Goal: Complete application form: Complete application form

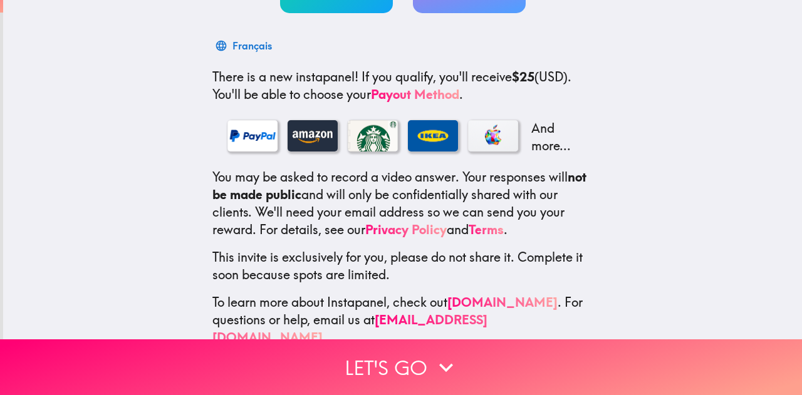
scroll to position [180, 0]
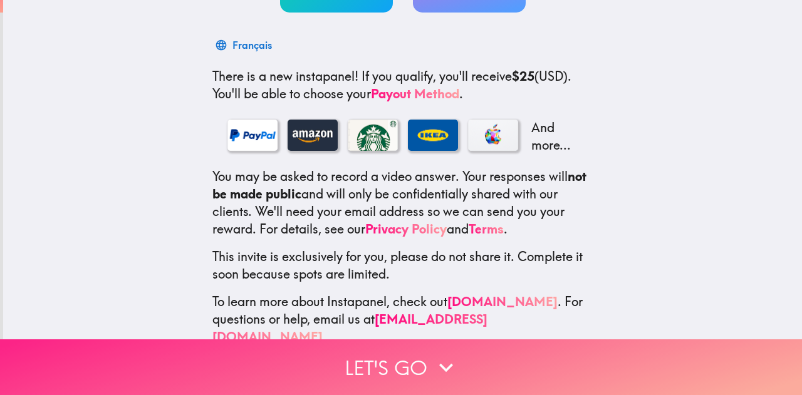
click at [436, 340] on button "Let's go" at bounding box center [401, 368] width 802 height 56
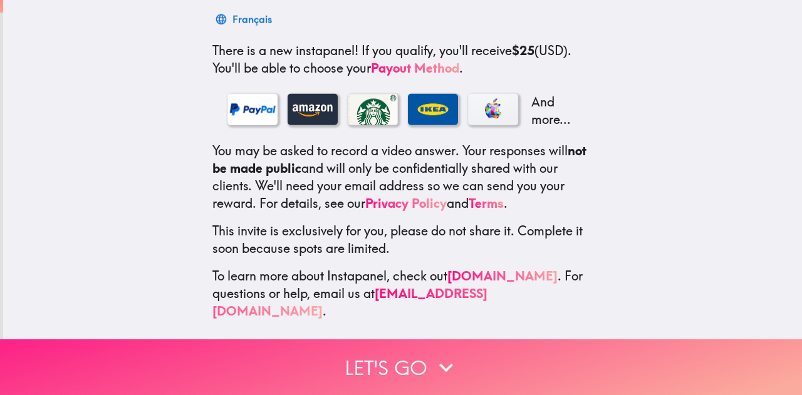
scroll to position [0, 0]
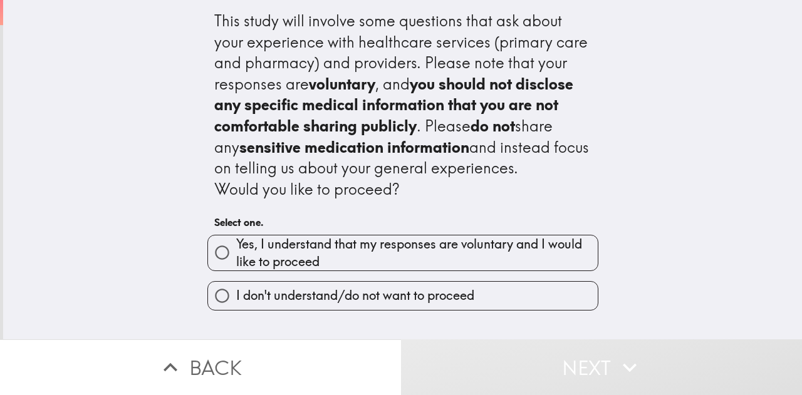
click at [390, 257] on span "Yes, I understand that my responses are voluntary and I would like to proceed" at bounding box center [416, 253] width 361 height 35
click at [236, 257] on input "Yes, I understand that my responses are voluntary and I would like to proceed" at bounding box center [222, 253] width 28 height 28
radio input "true"
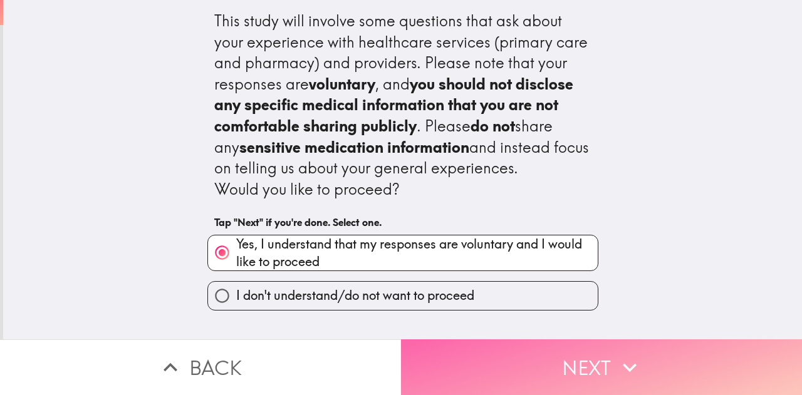
click at [543, 345] on button "Next" at bounding box center [601, 368] width 401 height 56
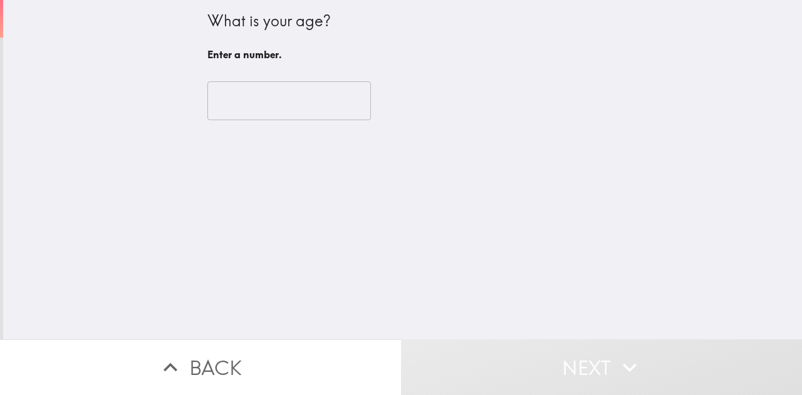
click at [252, 126] on div "​" at bounding box center [402, 100] width 391 height 69
click at [236, 115] on input "number" at bounding box center [288, 100] width 163 height 39
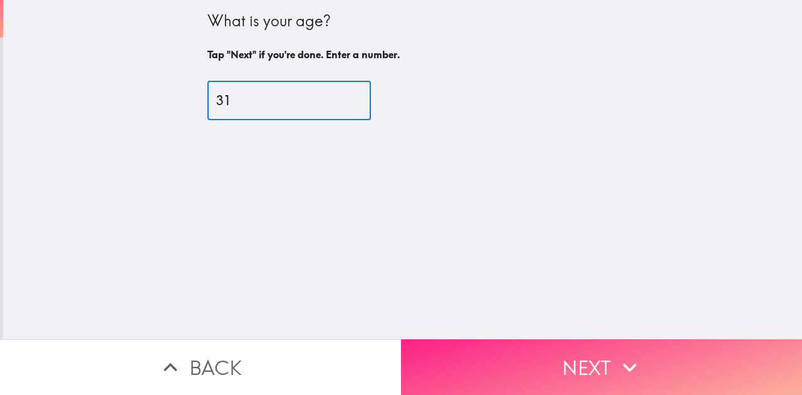
type input "31"
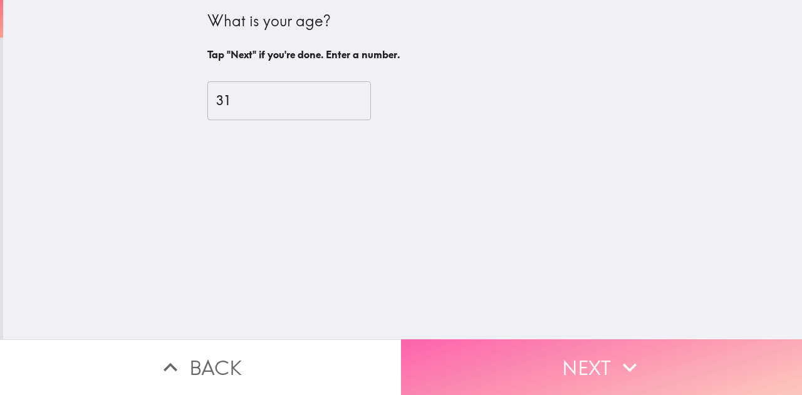
click at [556, 340] on button "Next" at bounding box center [601, 368] width 401 height 56
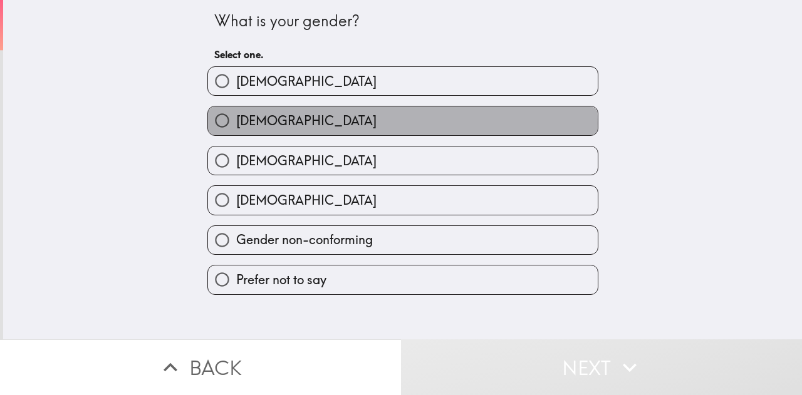
click at [265, 123] on span "[DEMOGRAPHIC_DATA]" at bounding box center [306, 121] width 140 height 18
click at [236, 123] on input "[DEMOGRAPHIC_DATA]" at bounding box center [222, 120] width 28 height 28
radio input "true"
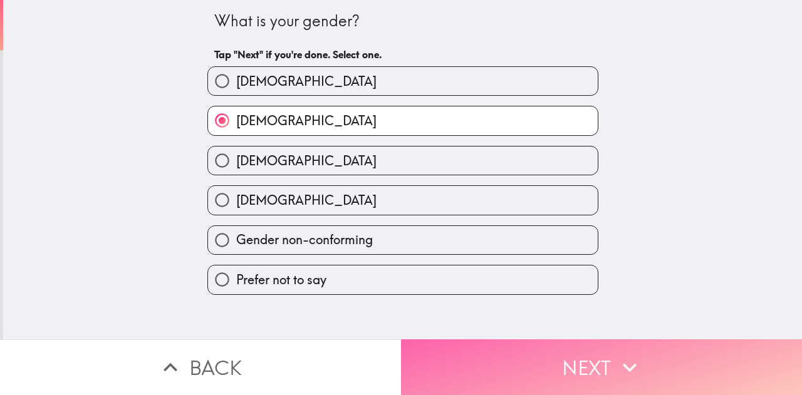
click at [539, 383] on button "Next" at bounding box center [601, 368] width 401 height 56
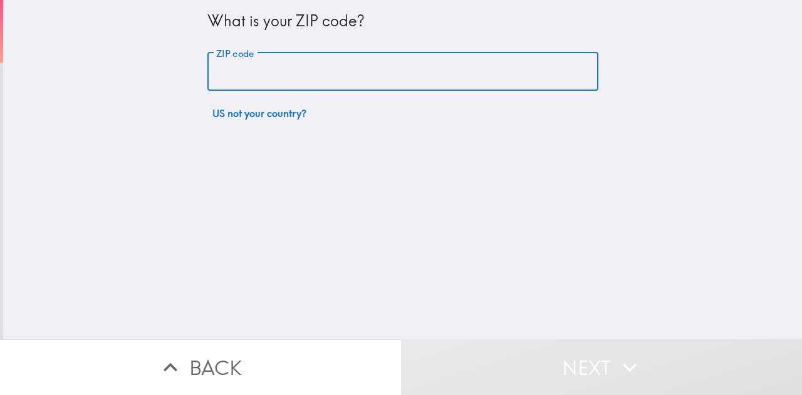
click at [337, 81] on input "ZIP code" at bounding box center [402, 72] width 391 height 39
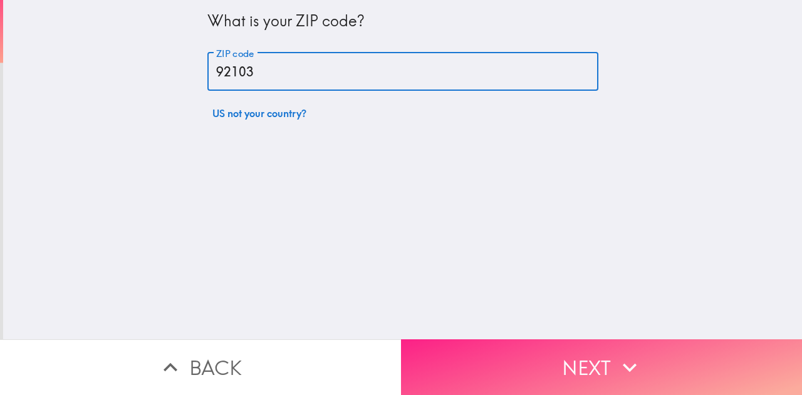
type input "92103"
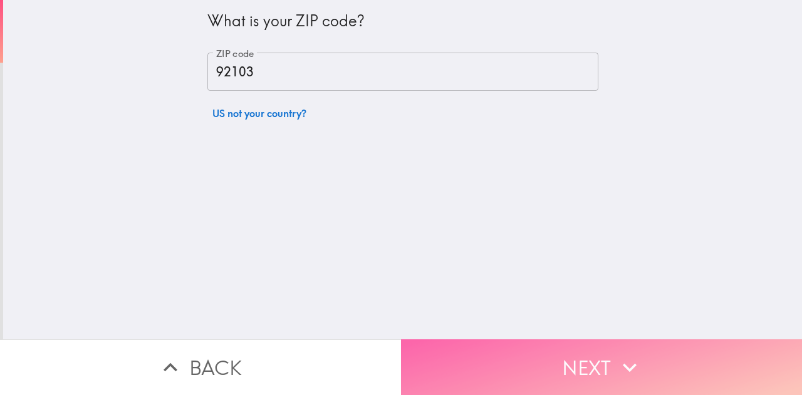
click at [562, 380] on button "Next" at bounding box center [601, 368] width 401 height 56
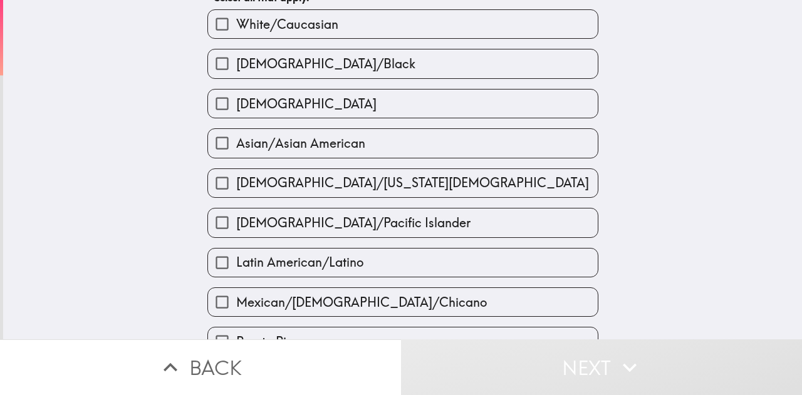
scroll to position [58, 0]
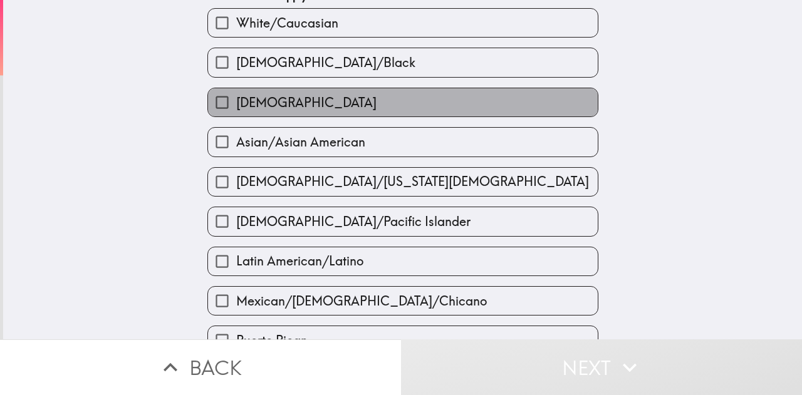
click at [287, 115] on label "[DEMOGRAPHIC_DATA]" at bounding box center [403, 102] width 390 height 28
click at [236, 115] on input "[DEMOGRAPHIC_DATA]" at bounding box center [222, 102] width 28 height 28
checkbox input "true"
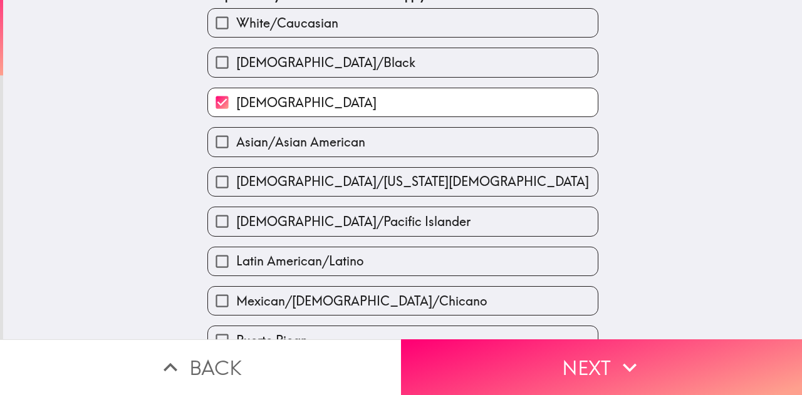
click at [478, 262] on label "Latin American/Latino" at bounding box center [403, 261] width 390 height 28
click at [236, 262] on input "Latin American/Latino" at bounding box center [222, 261] width 28 height 28
checkbox input "true"
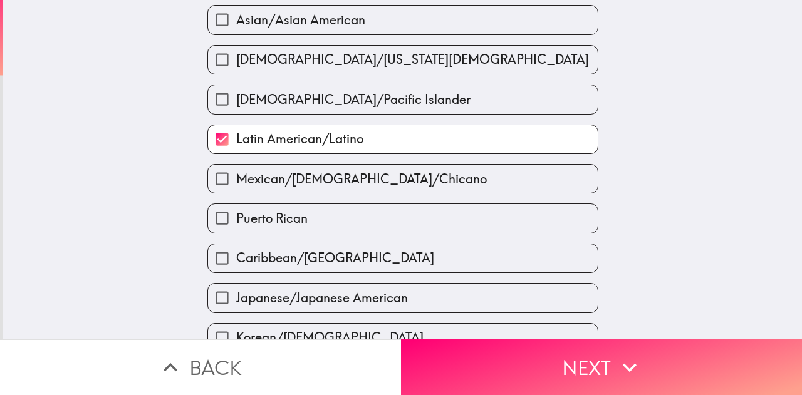
scroll to position [189, 0]
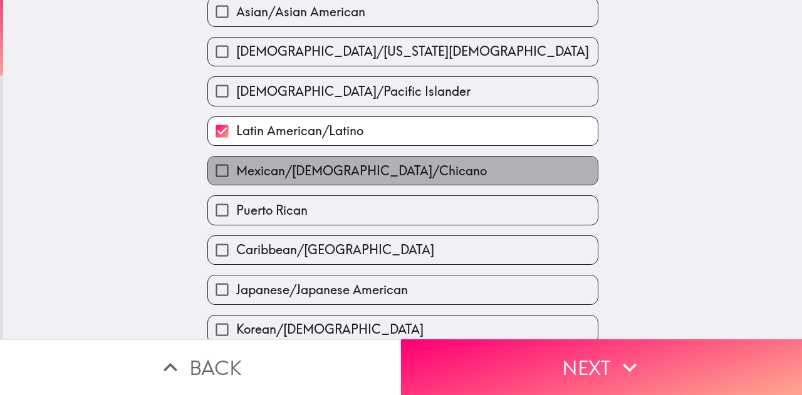
click at [381, 170] on span "Mexican/[DEMOGRAPHIC_DATA]/Chicano" at bounding box center [361, 171] width 251 height 18
click at [236, 170] on input "Mexican/[DEMOGRAPHIC_DATA]/Chicano" at bounding box center [222, 171] width 28 height 28
checkbox input "true"
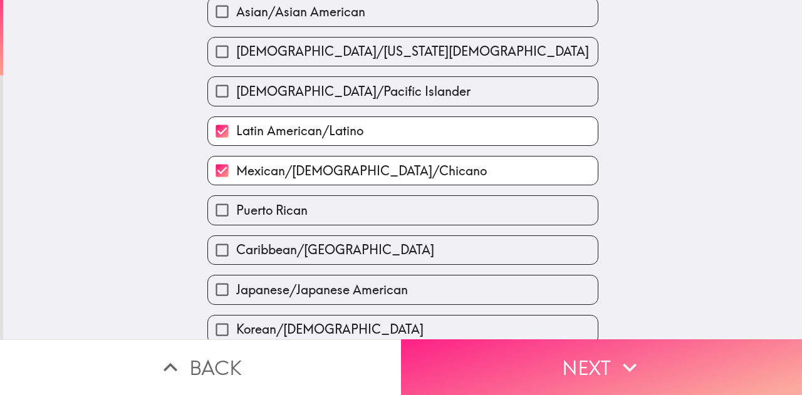
click at [561, 340] on button "Next" at bounding box center [601, 368] width 401 height 56
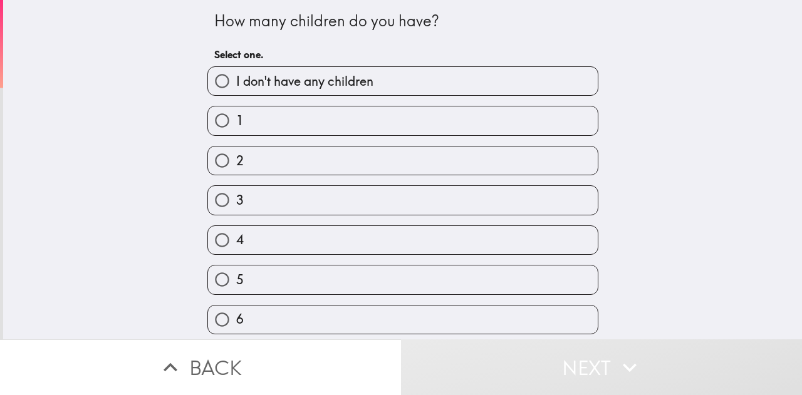
click at [252, 93] on label "I don't have any children" at bounding box center [403, 81] width 390 height 28
click at [236, 93] on input "I don't have any children" at bounding box center [222, 81] width 28 height 28
radio input "true"
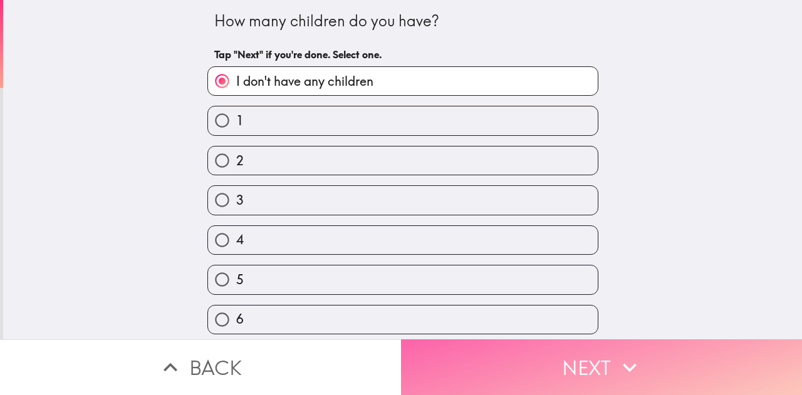
click at [537, 347] on button "Next" at bounding box center [601, 368] width 401 height 56
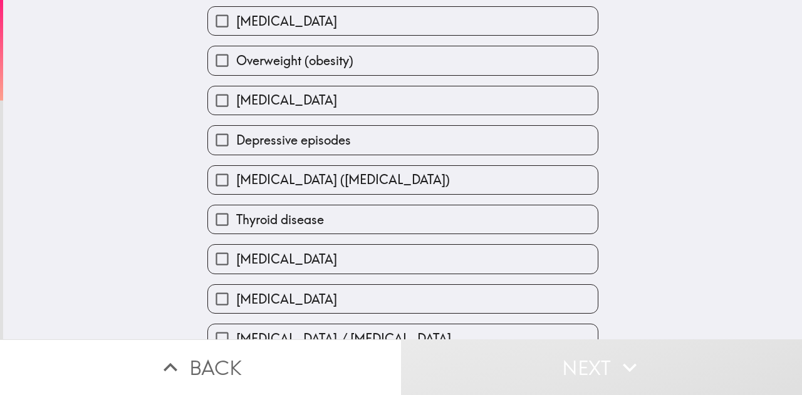
scroll to position [209, 0]
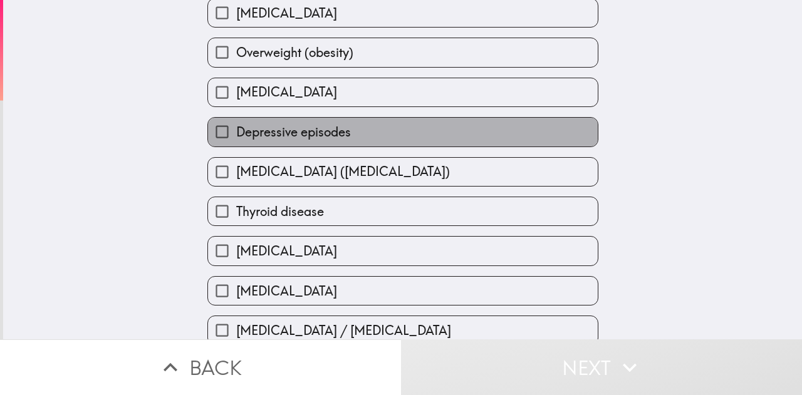
click at [338, 130] on span "Depressive episodes" at bounding box center [293, 132] width 115 height 18
click at [236, 130] on input "Depressive episodes" at bounding box center [222, 132] width 28 height 28
checkbox input "true"
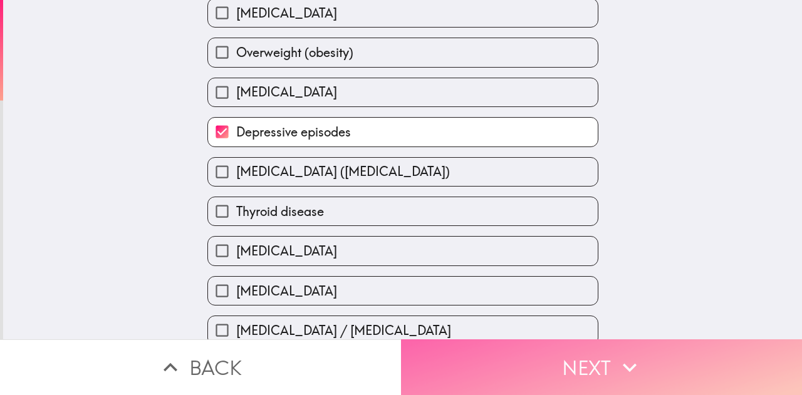
click at [479, 368] on button "Next" at bounding box center [601, 368] width 401 height 56
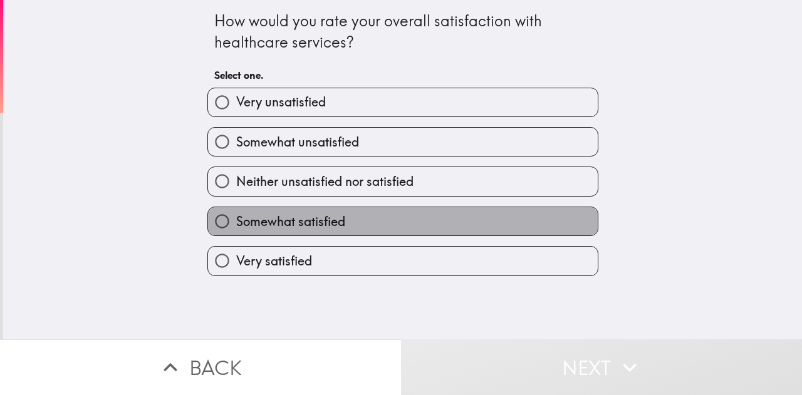
click at [313, 229] on span "Somewhat satisfied" at bounding box center [290, 222] width 109 height 18
click at [236, 229] on input "Somewhat satisfied" at bounding box center [222, 221] width 28 height 28
radio input "true"
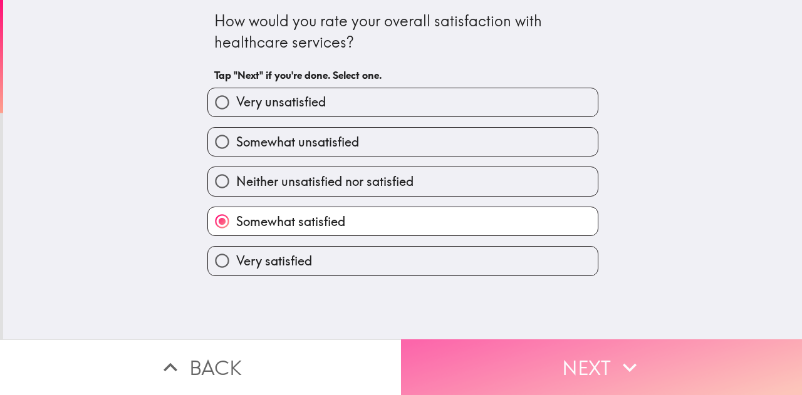
click at [545, 370] on button "Next" at bounding box center [601, 368] width 401 height 56
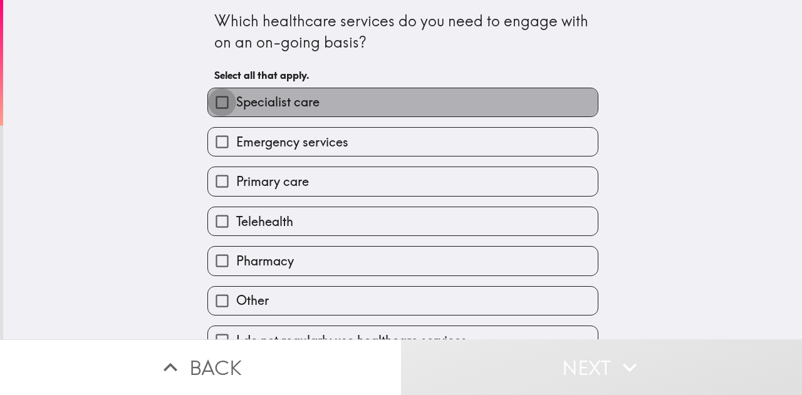
click at [208, 103] on input "Specialist care" at bounding box center [222, 102] width 28 height 28
checkbox input "true"
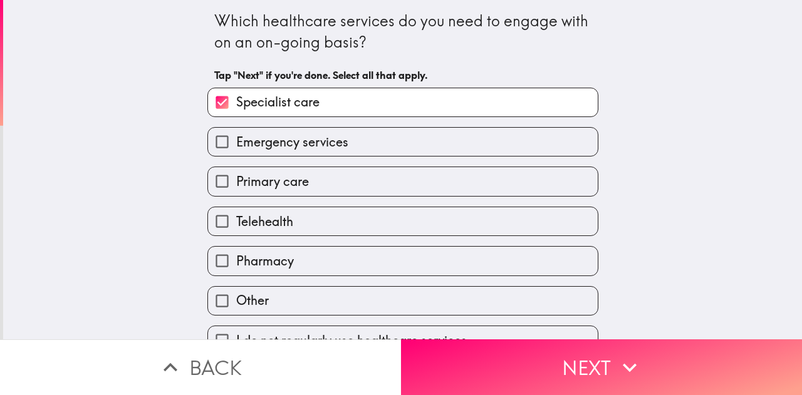
click at [217, 252] on input "Pharmacy" at bounding box center [222, 261] width 28 height 28
checkbox input "true"
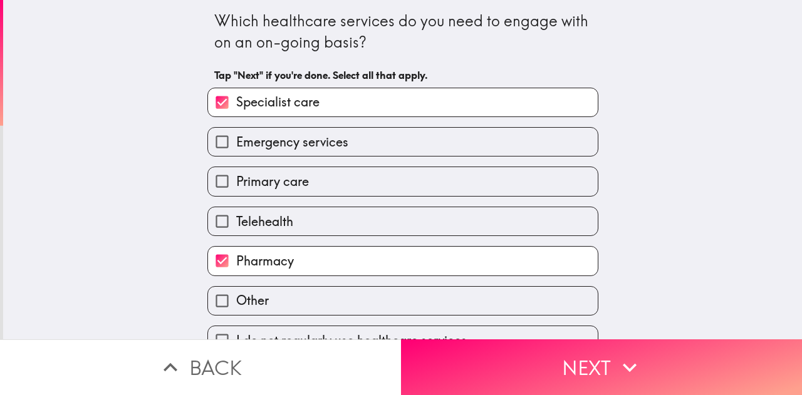
scroll to position [28, 0]
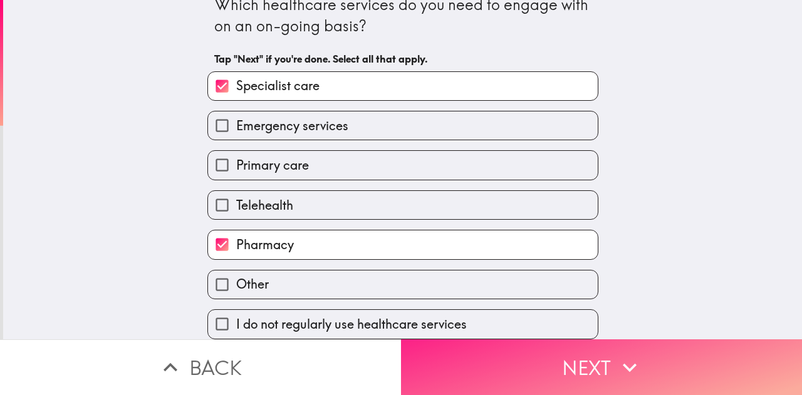
click at [455, 371] on button "Next" at bounding box center [601, 368] width 401 height 56
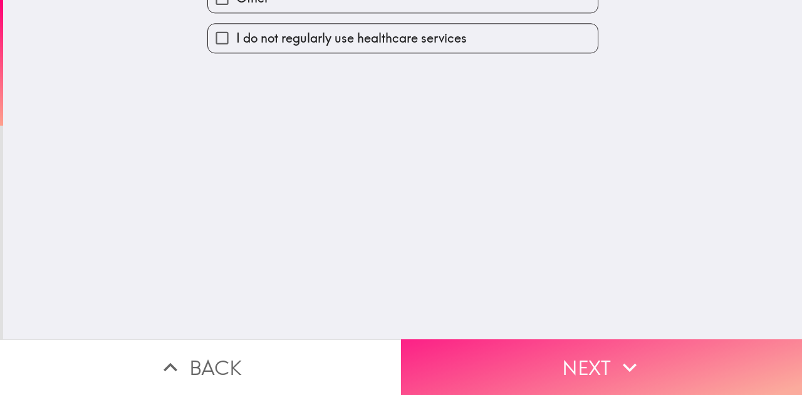
scroll to position [0, 0]
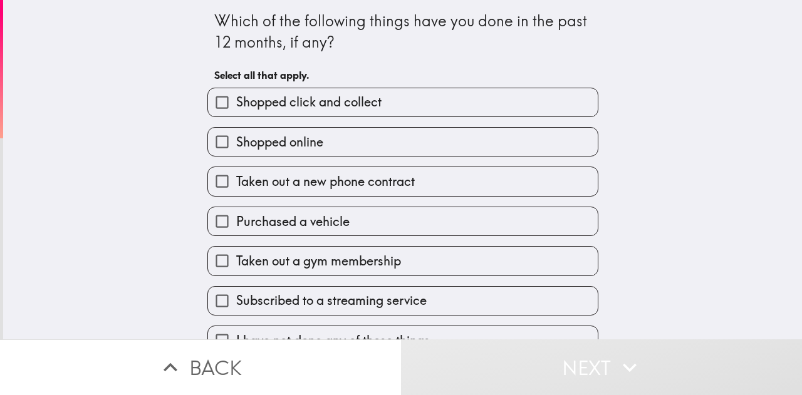
click at [294, 151] on span "Shopped online" at bounding box center [279, 142] width 87 height 18
click at [236, 151] on input "Shopped online" at bounding box center [222, 142] width 28 height 28
checkbox input "true"
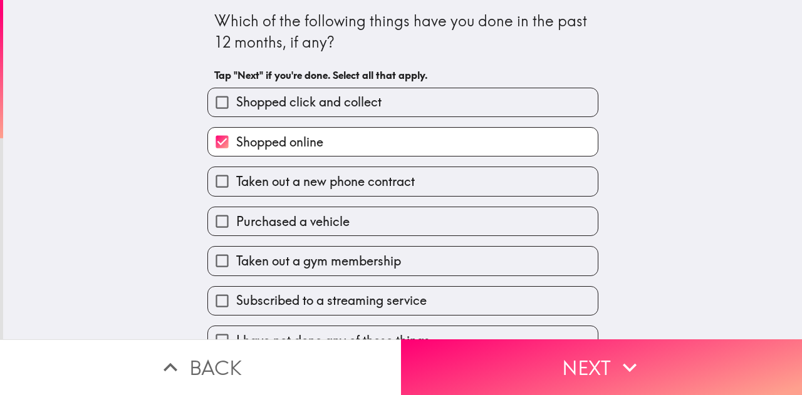
scroll to position [28, 0]
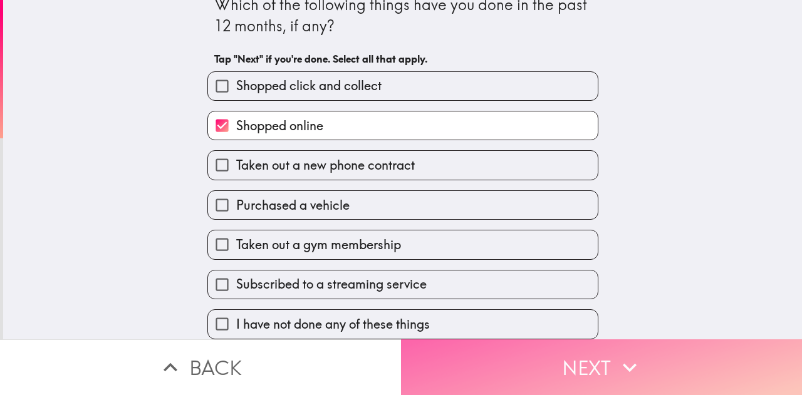
click at [485, 366] on button "Next" at bounding box center [601, 368] width 401 height 56
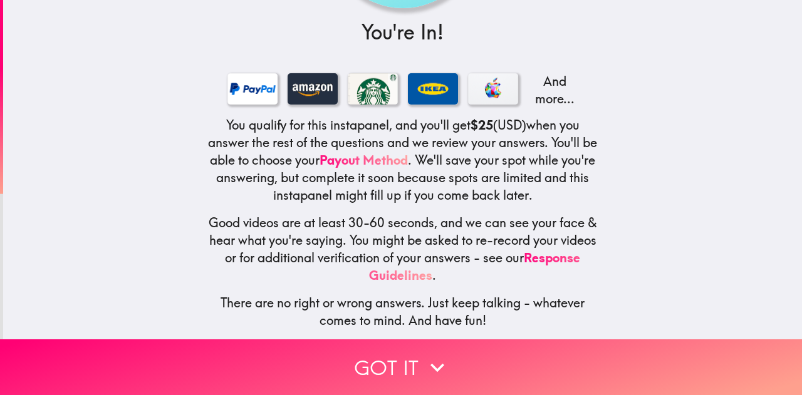
scroll to position [171, 0]
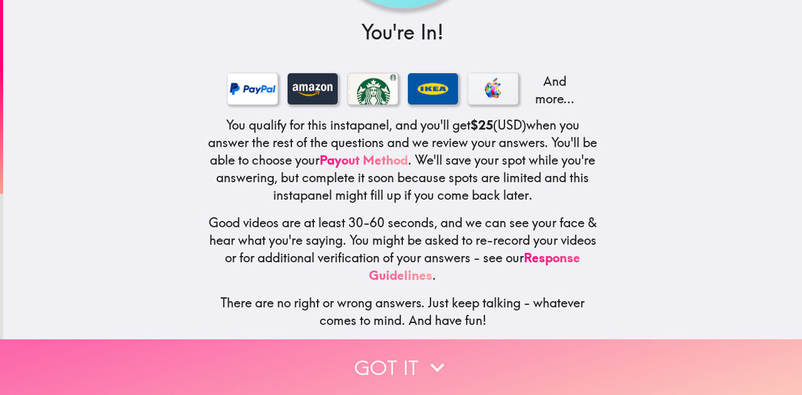
click at [404, 358] on button "Got it" at bounding box center [401, 368] width 802 height 56
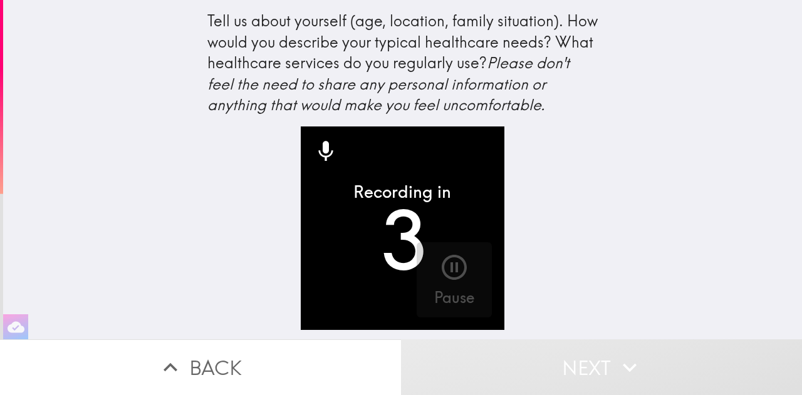
scroll to position [0, 1]
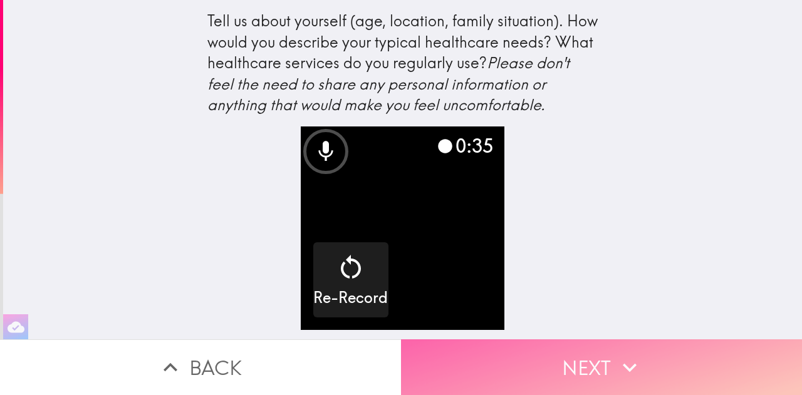
click at [594, 369] on button "Next" at bounding box center [601, 368] width 401 height 56
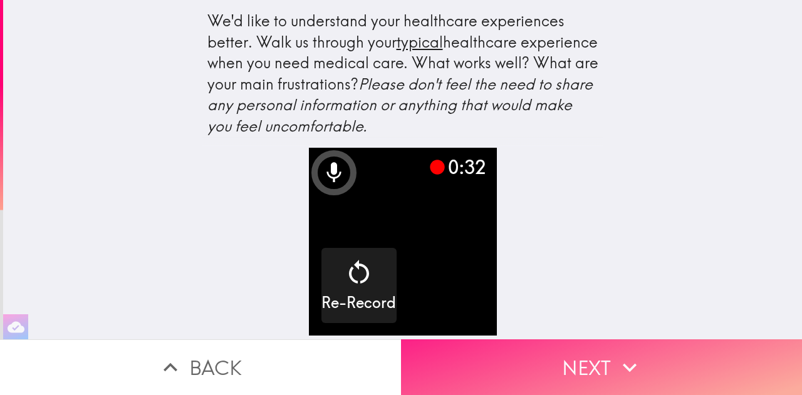
click at [611, 340] on button "Next" at bounding box center [601, 368] width 401 height 56
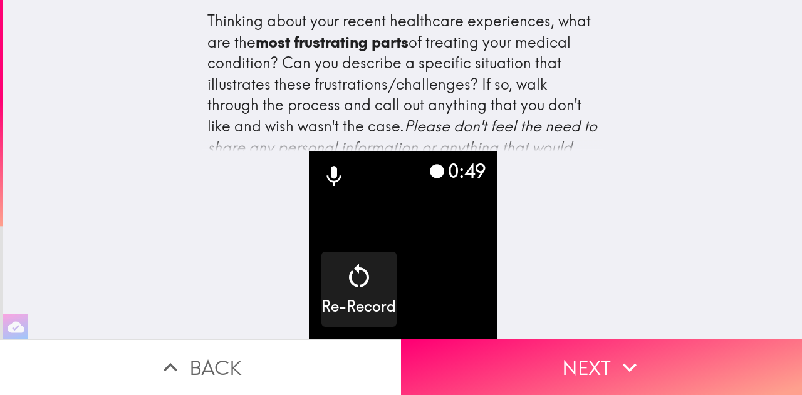
scroll to position [47, 0]
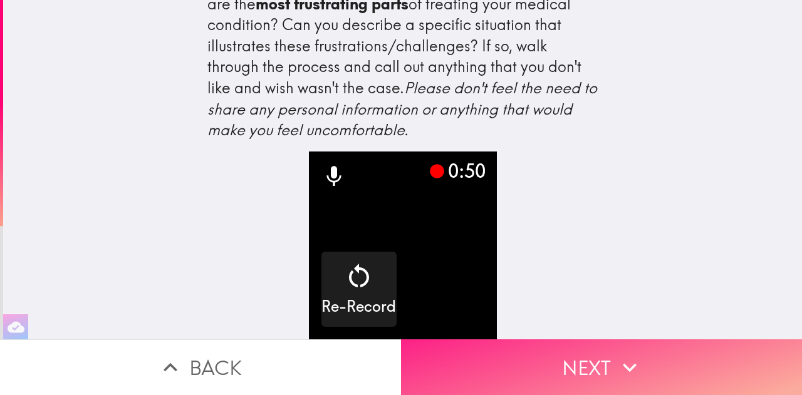
click at [552, 353] on button "Next" at bounding box center [601, 368] width 401 height 56
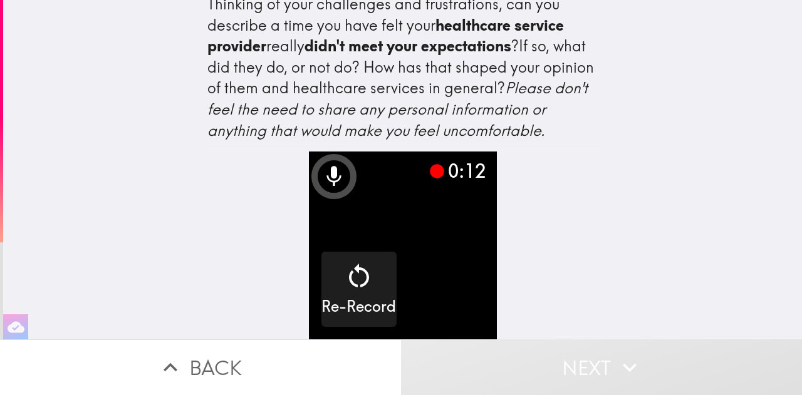
scroll to position [47, 0]
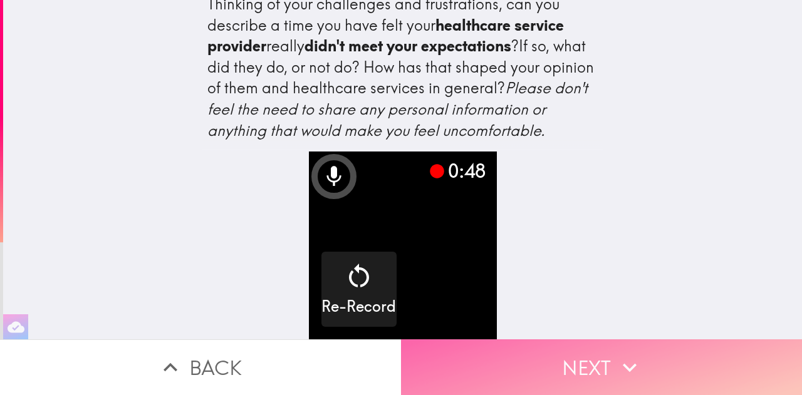
click at [599, 350] on button "Next" at bounding box center [601, 368] width 401 height 56
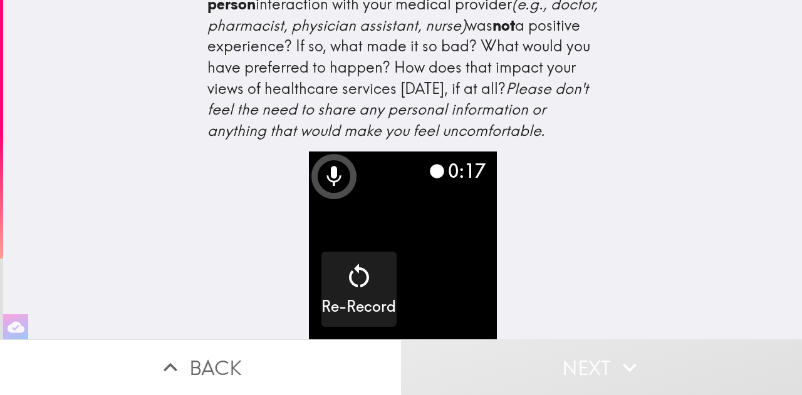
scroll to position [89, 0]
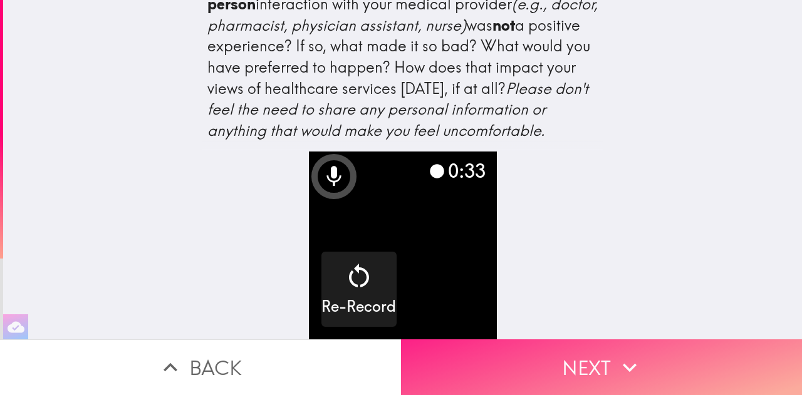
click at [626, 340] on button "Next" at bounding box center [601, 368] width 401 height 56
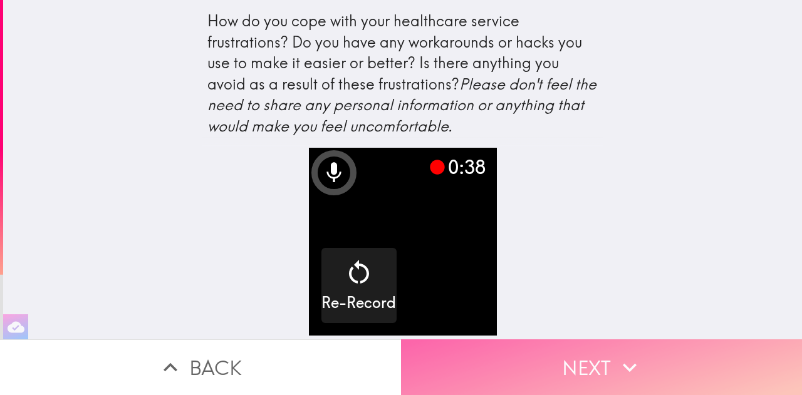
click at [596, 355] on button "Next" at bounding box center [601, 368] width 401 height 56
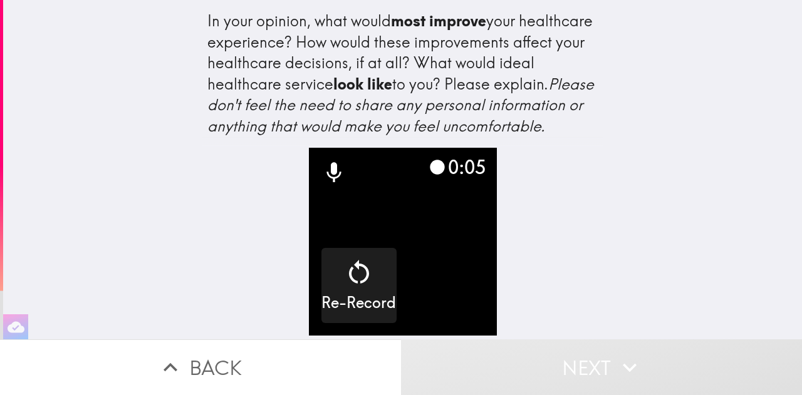
scroll to position [21, 0]
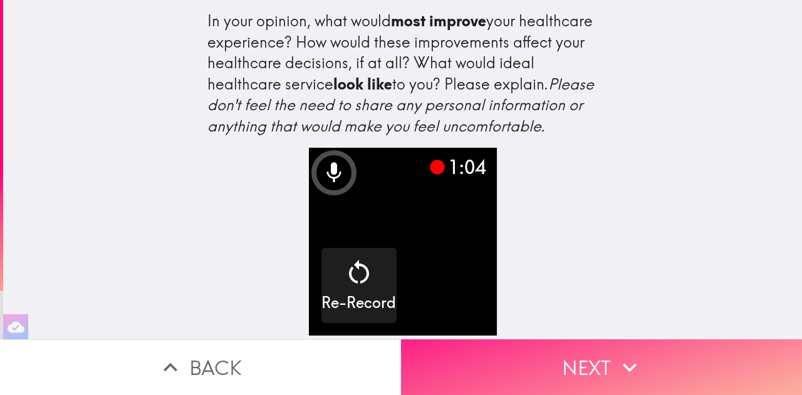
click at [565, 378] on button "Next" at bounding box center [601, 368] width 401 height 56
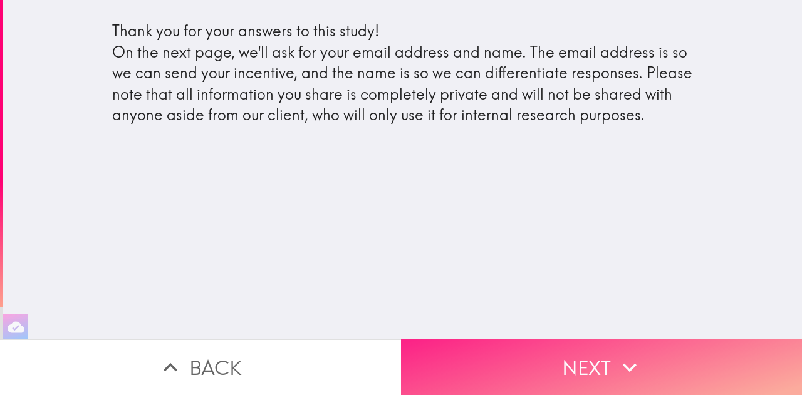
click at [512, 361] on button "Next" at bounding box center [601, 368] width 401 height 56
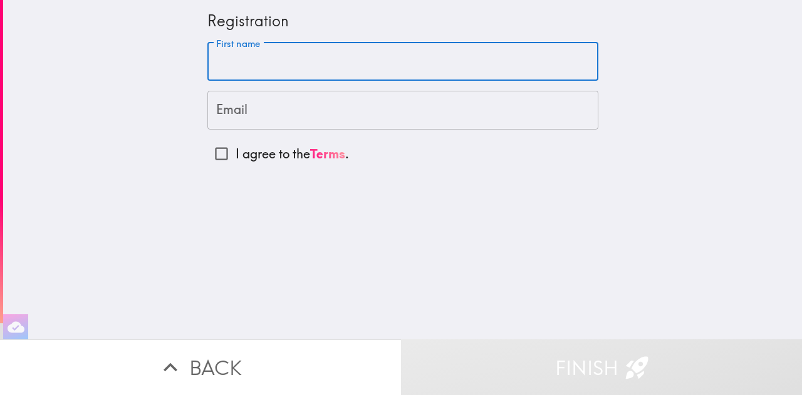
click at [366, 78] on input "First name" at bounding box center [402, 62] width 391 height 39
type input "[PERSON_NAME]"
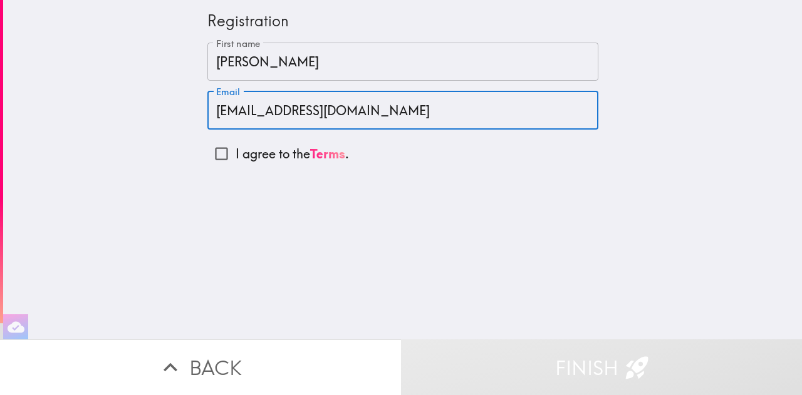
type input "[EMAIL_ADDRESS][DOMAIN_NAME]"
click at [207, 151] on input "I agree to the Terms ." at bounding box center [221, 154] width 28 height 28
checkbox input "true"
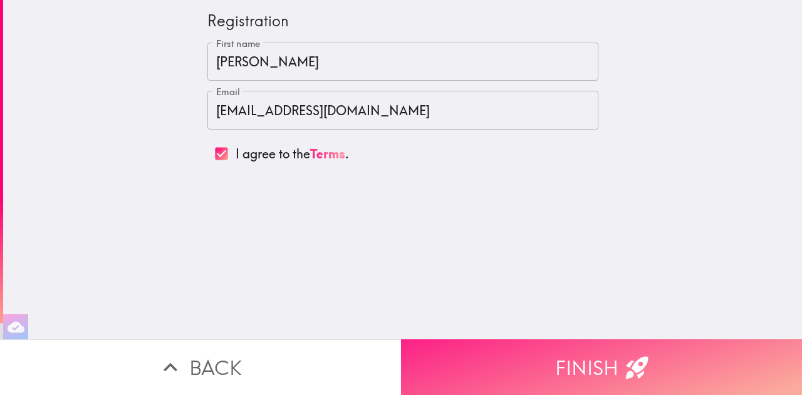
click at [649, 361] on button "Finish" at bounding box center [601, 368] width 401 height 56
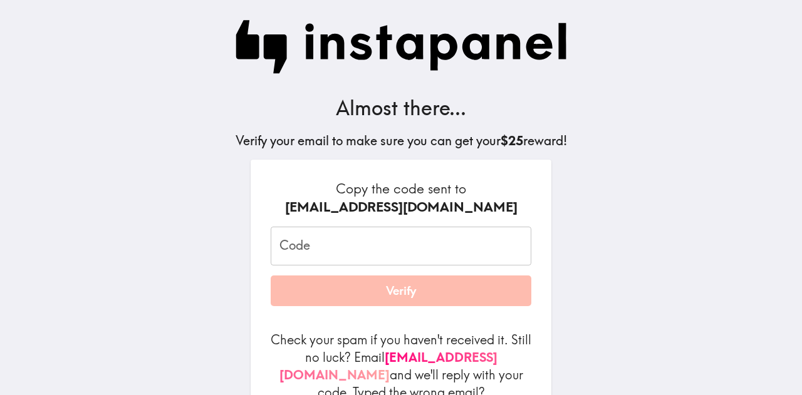
click at [303, 244] on input "Code" at bounding box center [401, 246] width 261 height 39
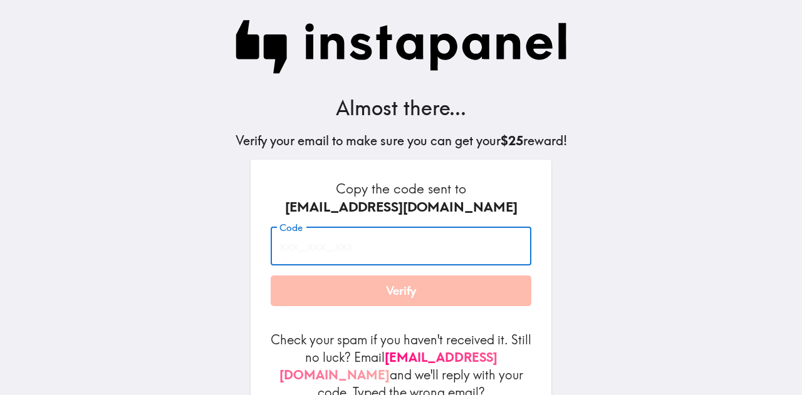
paste input "665_hN2_T62"
type input "665_hN2_T62"
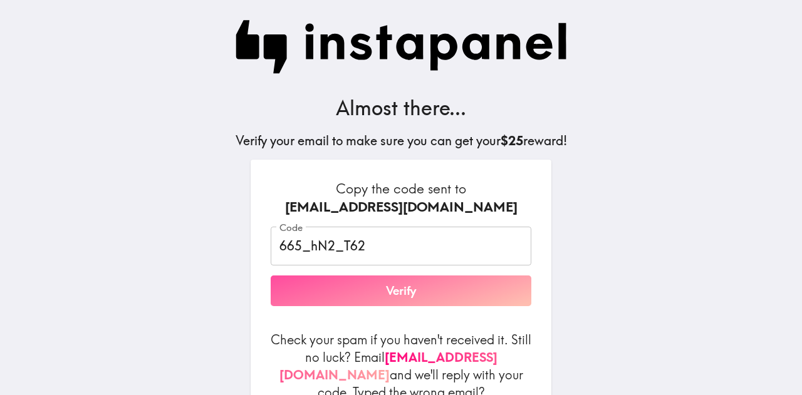
click at [330, 291] on button "Verify" at bounding box center [401, 291] width 261 height 31
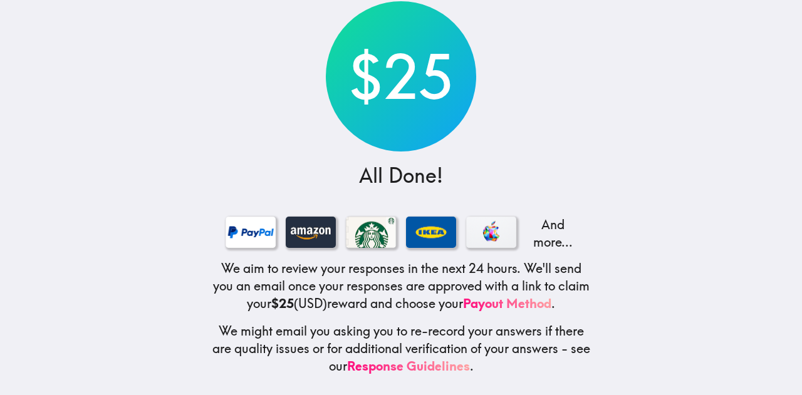
scroll to position [88, 0]
click at [306, 229] on div at bounding box center [311, 232] width 50 height 31
